Goal: Navigation & Orientation: Find specific page/section

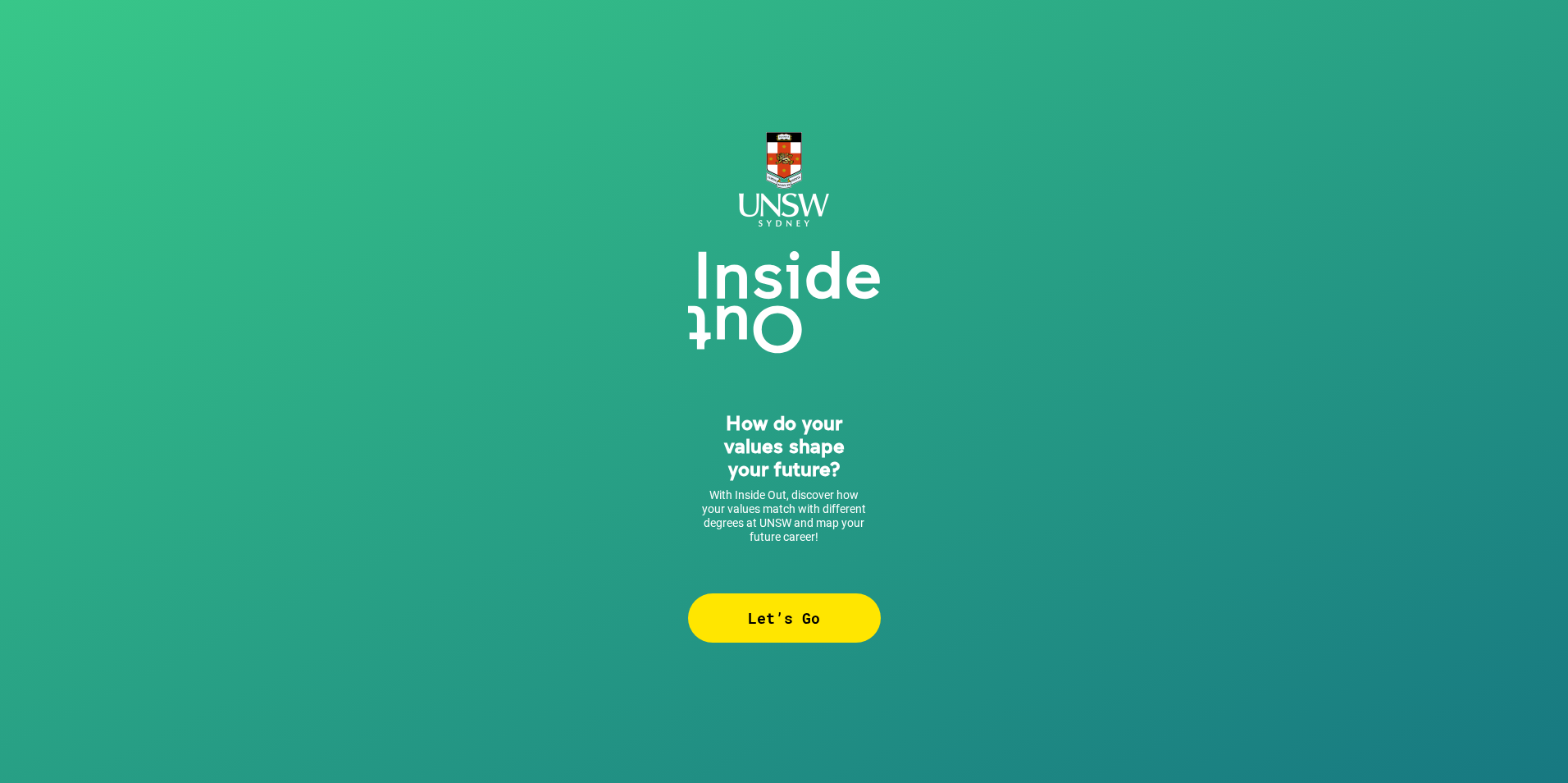
click at [769, 628] on div "Let’s Go" at bounding box center [784, 617] width 193 height 49
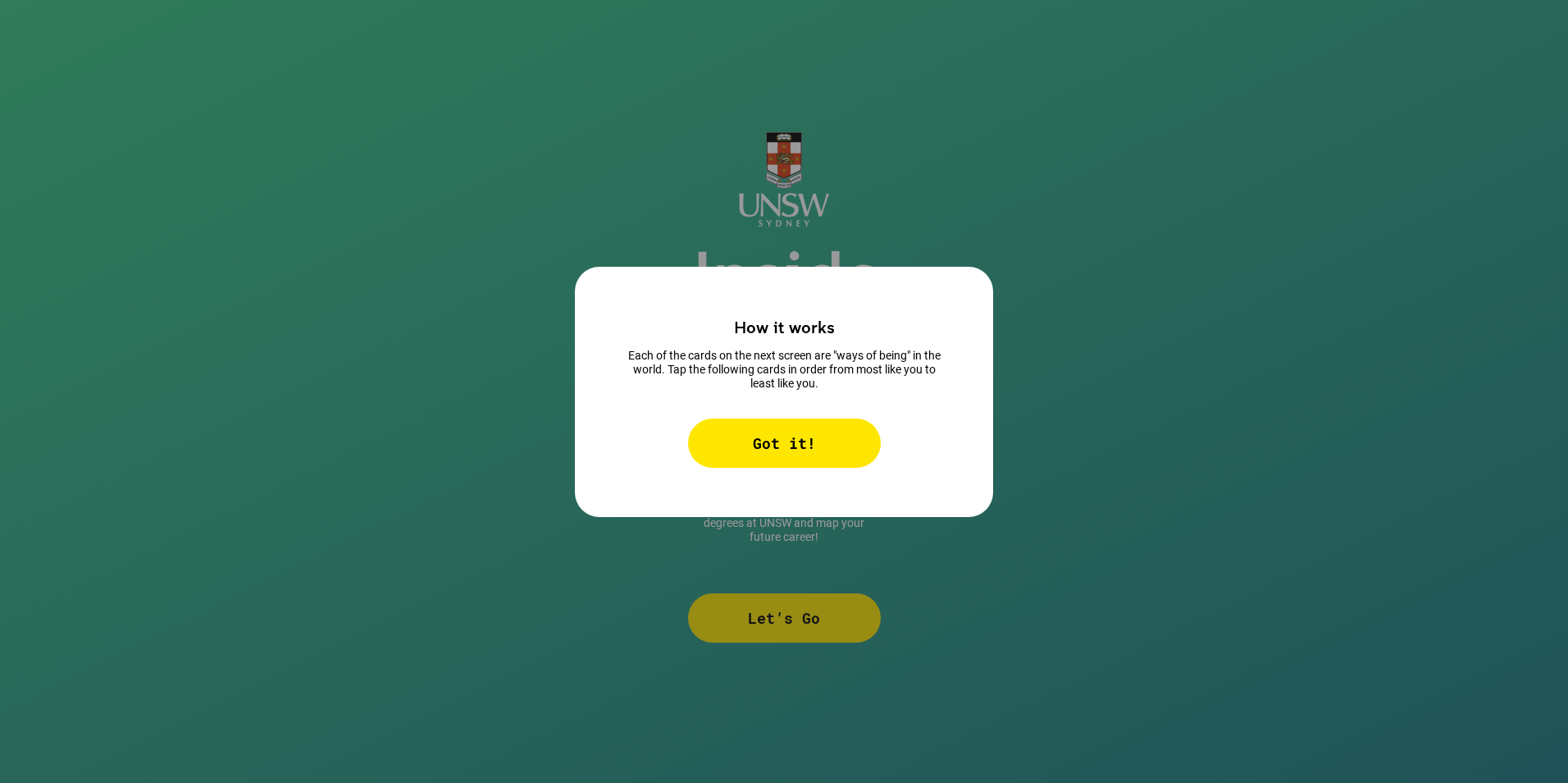
click at [794, 461] on div "Got it!" at bounding box center [784, 443] width 193 height 49
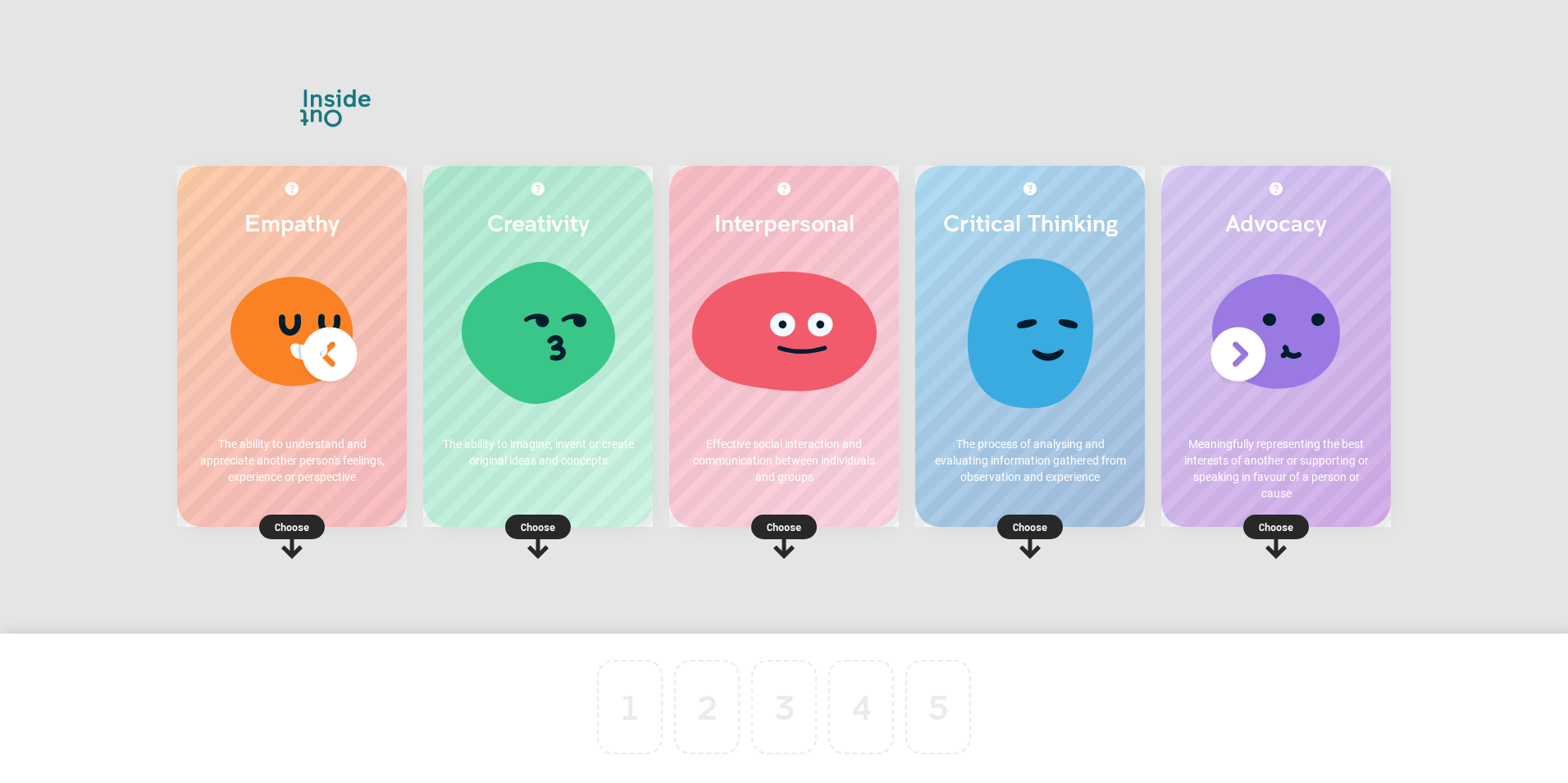
click at [300, 524] on p "Choose" at bounding box center [292, 526] width 229 height 17
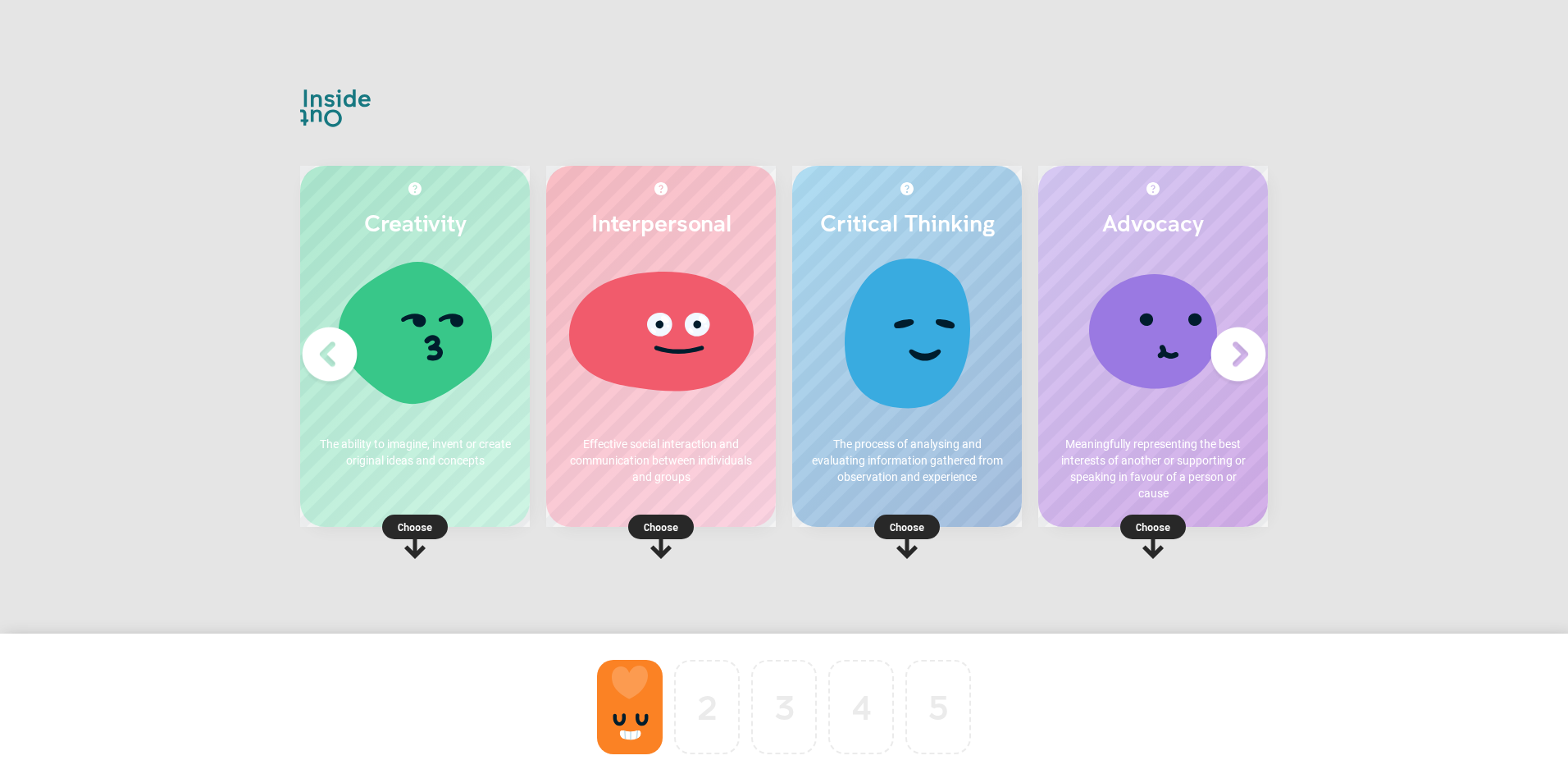
click at [422, 528] on p "Choose" at bounding box center [414, 526] width 229 height 17
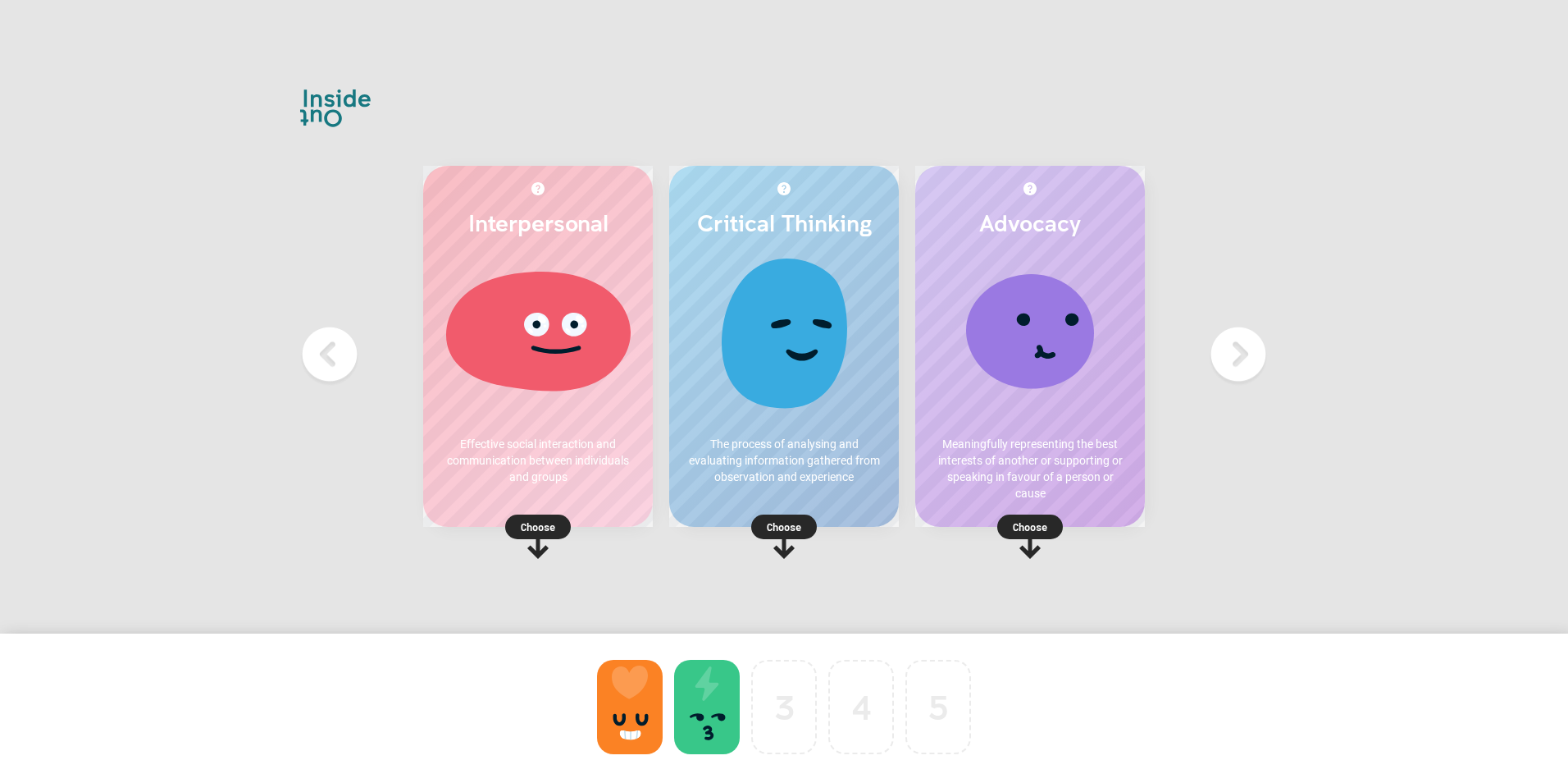
click at [723, 730] on div at bounding box center [706, 707] width 66 height 94
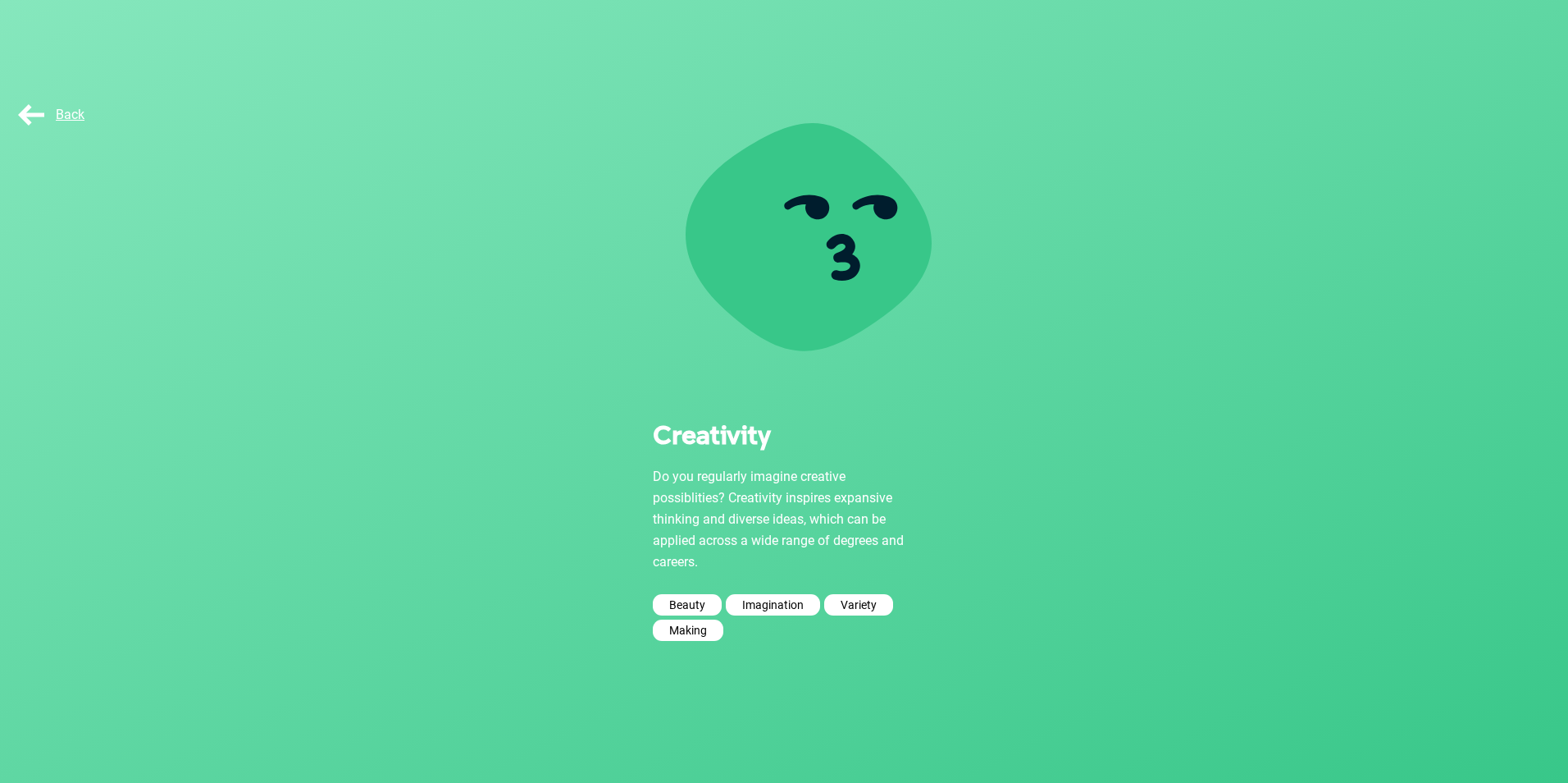
click at [60, 112] on span "Back" at bounding box center [49, 115] width 70 height 16
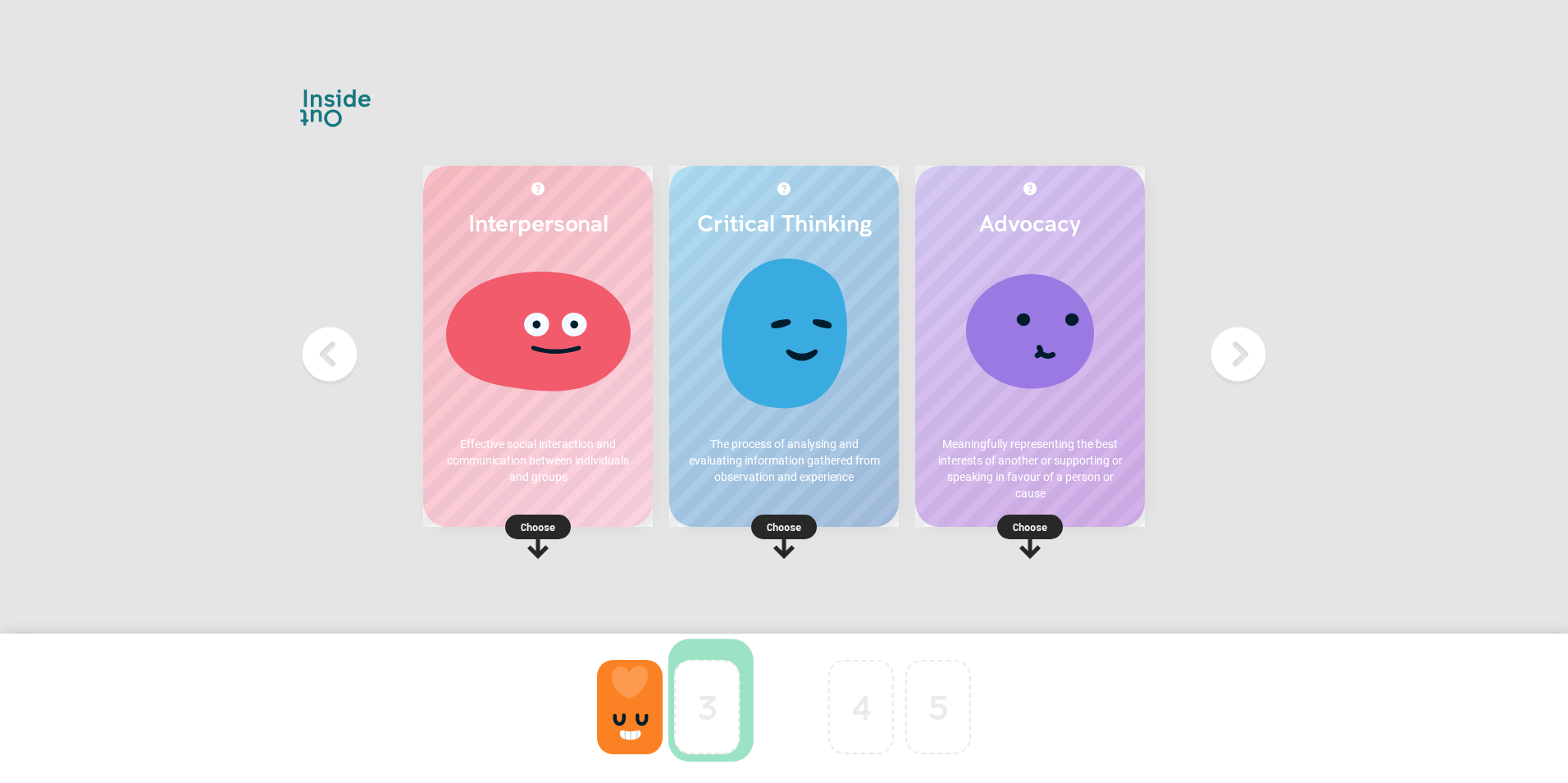
drag, startPoint x: 732, startPoint y: 689, endPoint x: 809, endPoint y: 673, distance: 78.6
click at [535, 515] on rect at bounding box center [538, 526] width 66 height 24
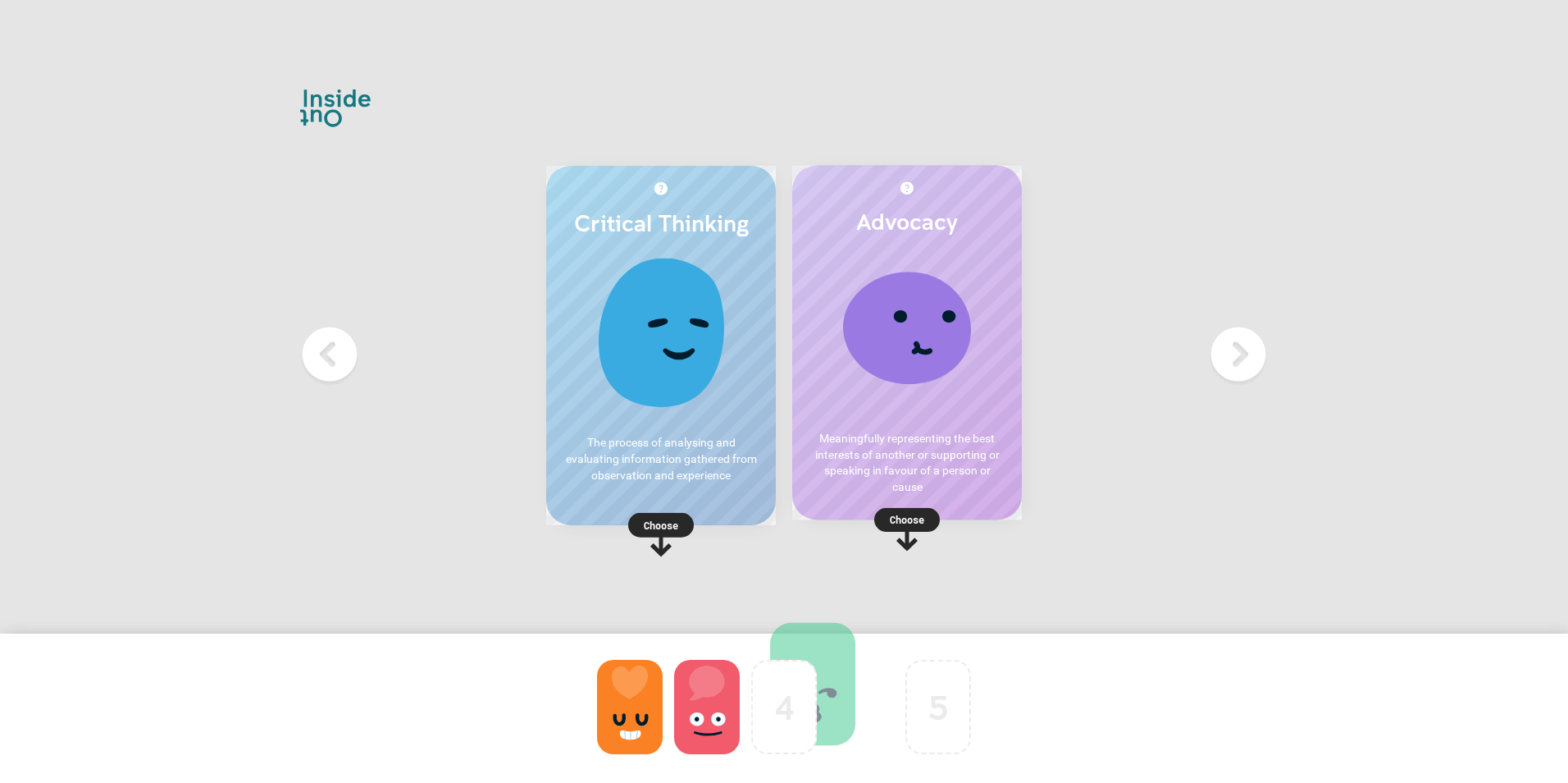
drag, startPoint x: 794, startPoint y: 680, endPoint x: 849, endPoint y: 658, distance: 59.2
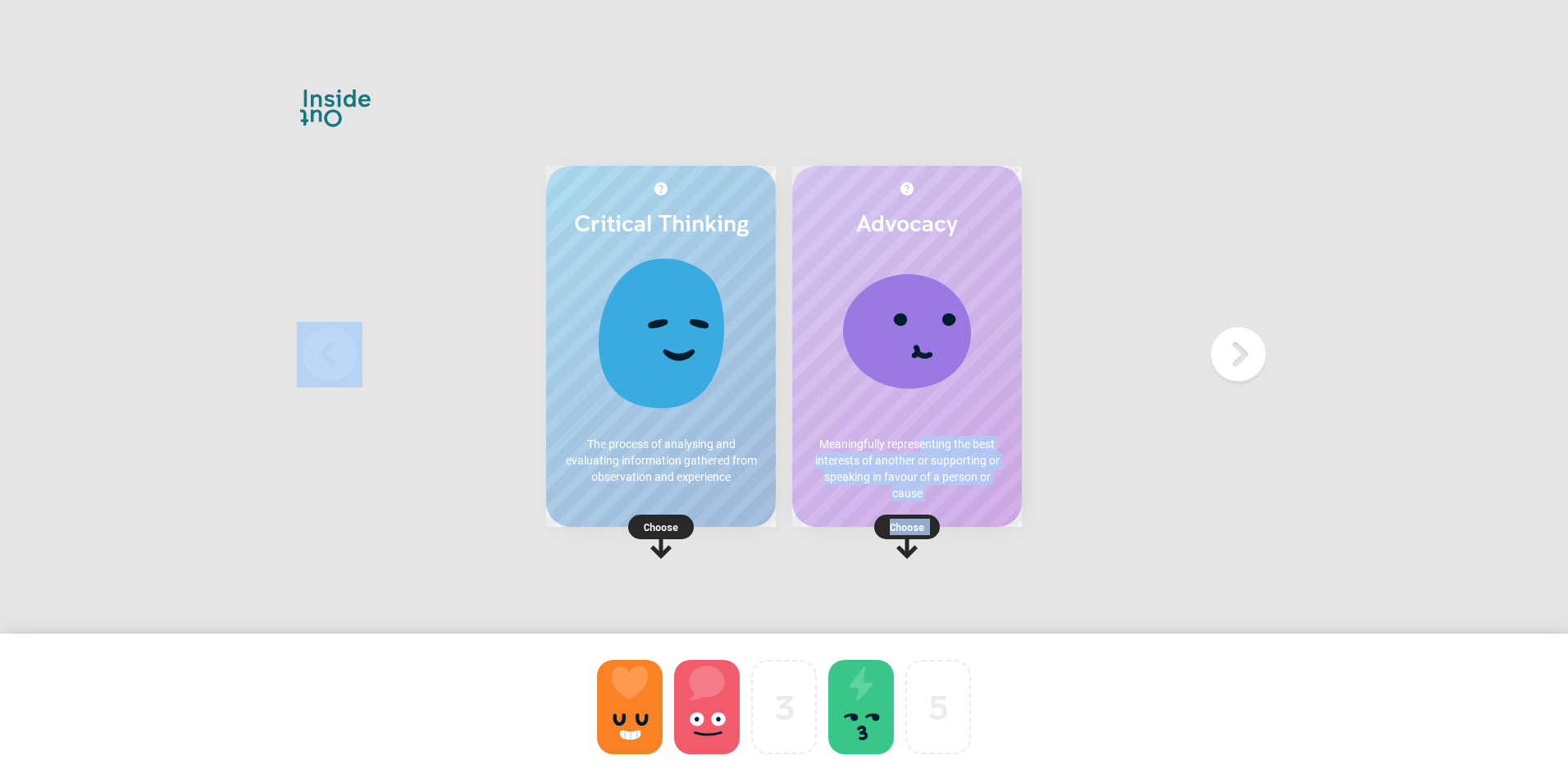
drag, startPoint x: 919, startPoint y: 439, endPoint x: 799, endPoint y: 703, distance: 290.0
click at [799, 703] on div "Critical Thinking The process of analysing and evaluating information gathered …" at bounding box center [784, 391] width 1568 height 783
drag, startPoint x: 799, startPoint y: 703, endPoint x: 895, endPoint y: 521, distance: 205.8
click at [895, 521] on p "Choose" at bounding box center [907, 526] width 229 height 17
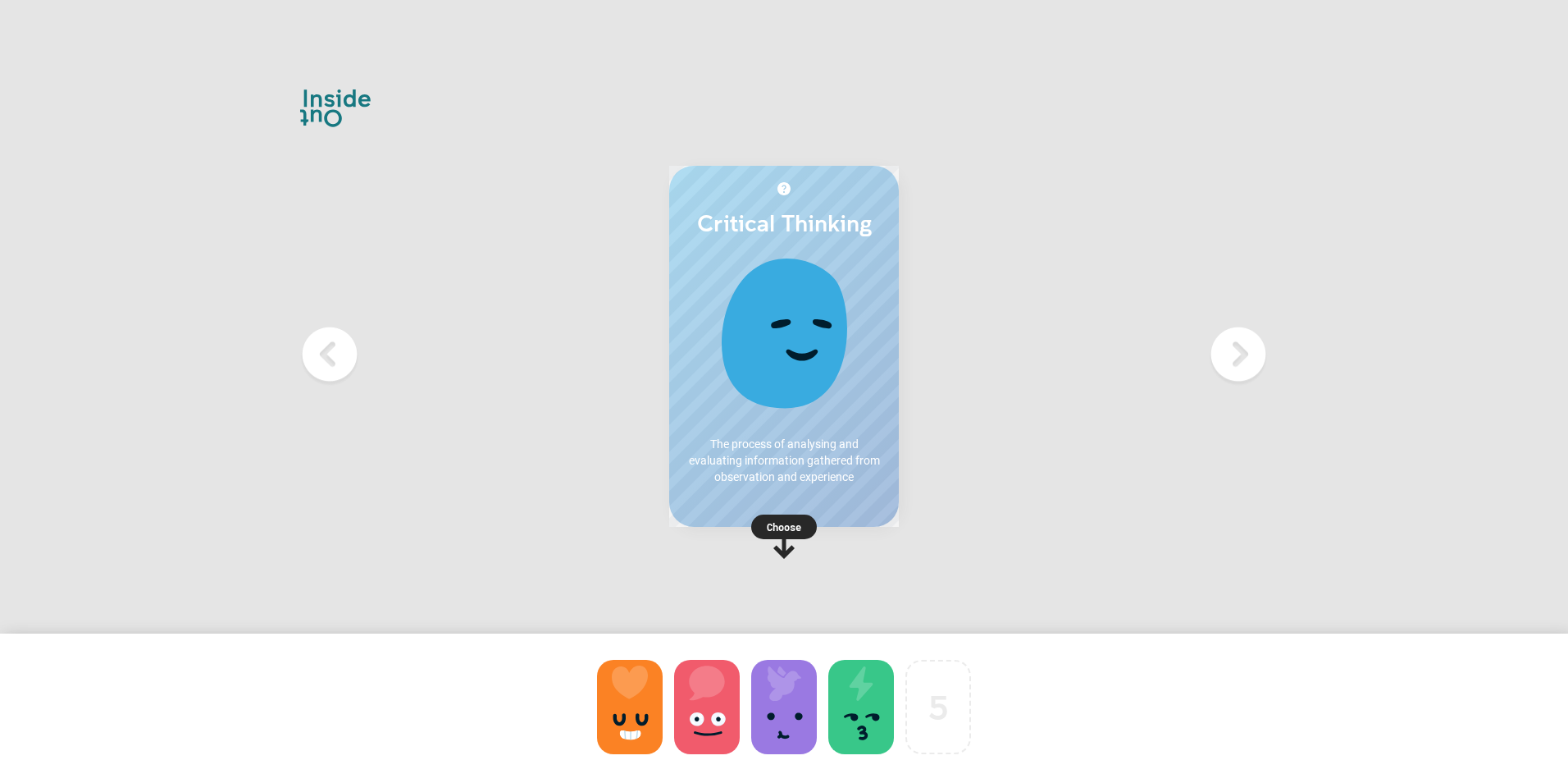
click at [791, 530] on p "Choose" at bounding box center [784, 526] width 229 height 17
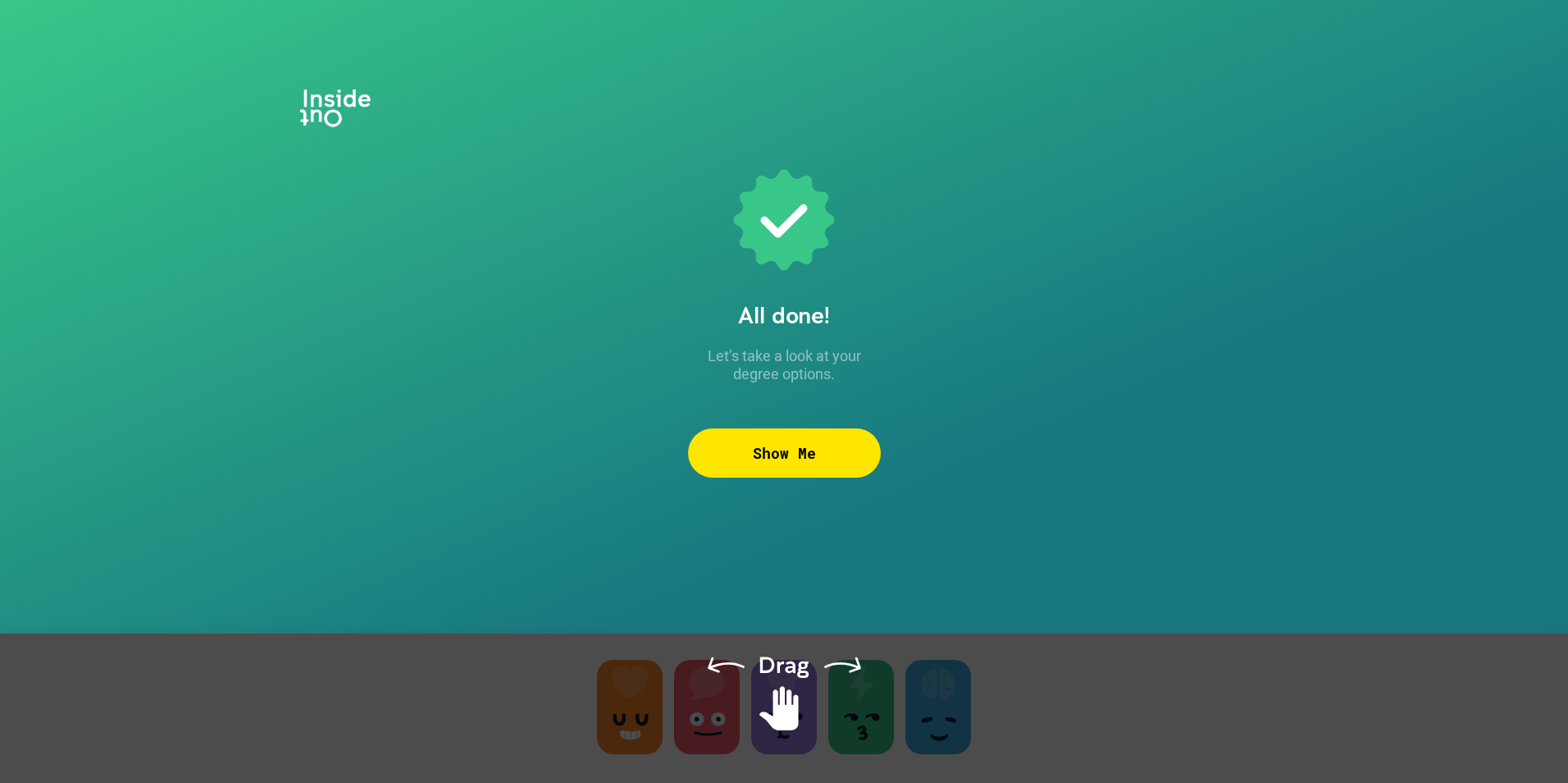
click at [809, 457] on div "Show Me" at bounding box center [784, 453] width 193 height 49
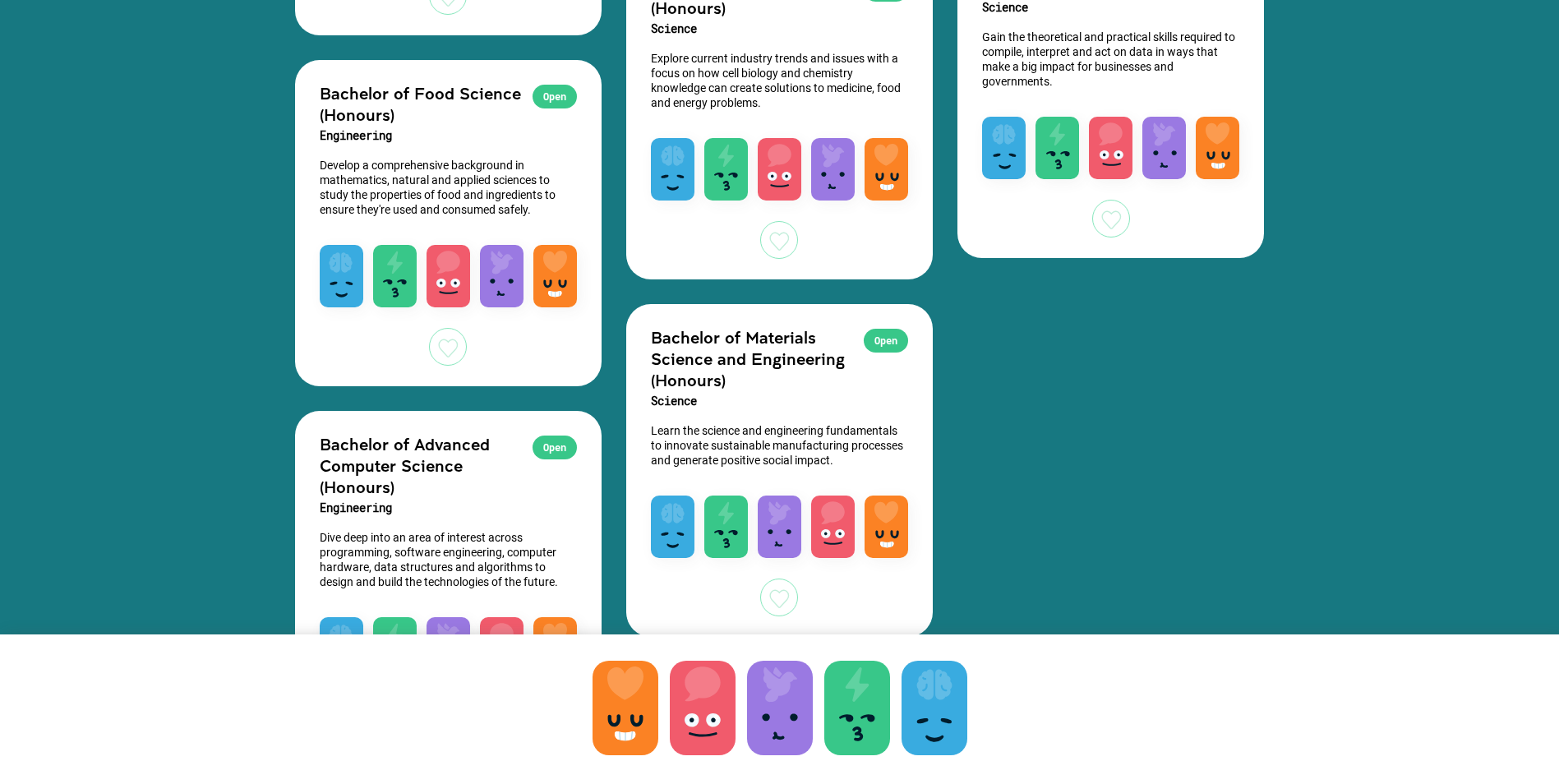
scroll to position [4955, 0]
